Goal: Task Accomplishment & Management: Manage account settings

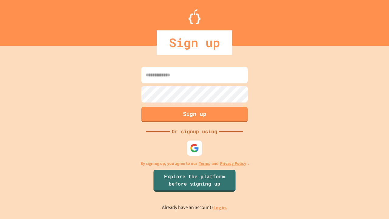
click at [221, 207] on link "Log in." at bounding box center [221, 207] width 14 height 6
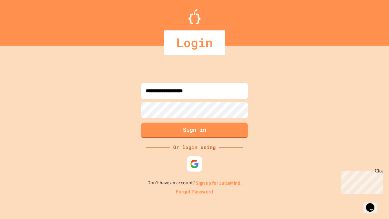
type input "**********"
